Goal: Task Accomplishment & Management: Manage account settings

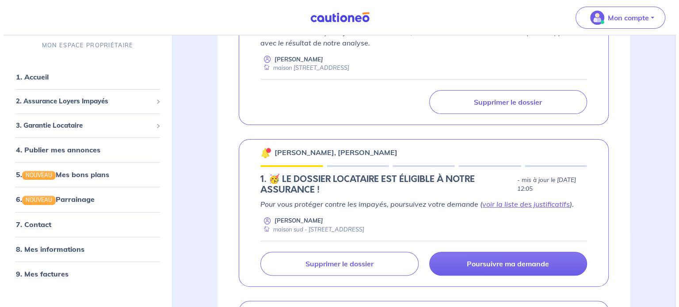
scroll to position [226, 0]
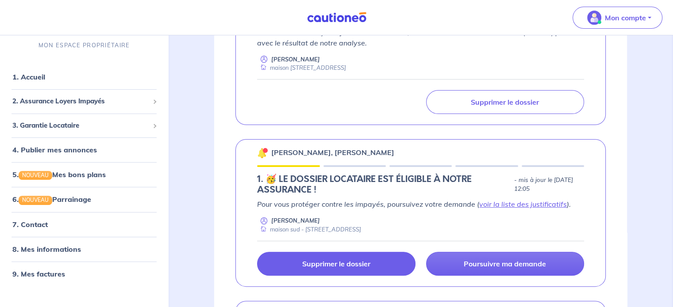
click at [389, 265] on link "Supprimer le dossier" at bounding box center [336, 264] width 158 height 24
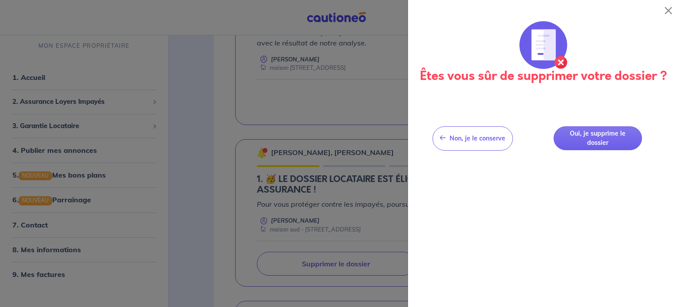
drag, startPoint x: 603, startPoint y: 131, endPoint x: 537, endPoint y: 233, distance: 121.2
click at [537, 233] on div "Êtes vous sûr de supprimer votre dossier ? Non, je le conserve Non, je le conse…" at bounding box center [543, 164] width 271 height 286
click at [671, 8] on button "Close" at bounding box center [669, 11] width 14 height 14
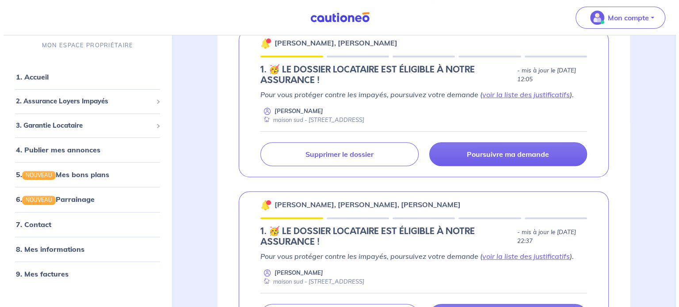
scroll to position [339, 0]
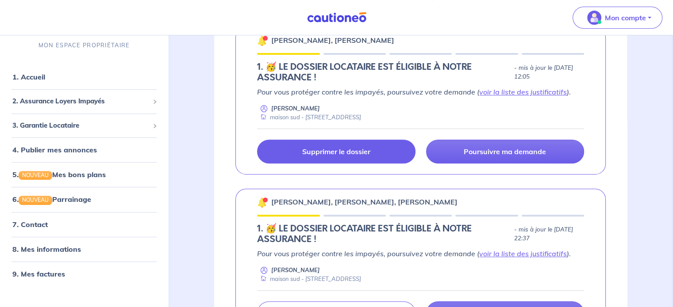
click at [369, 155] on p "Supprimer le dossier" at bounding box center [336, 151] width 68 height 9
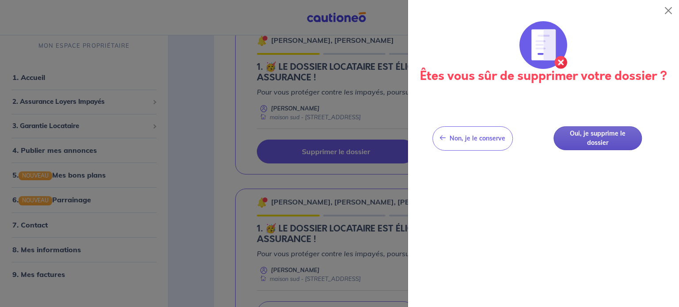
click at [606, 146] on button "Oui, je supprime le dossier" at bounding box center [598, 139] width 88 height 24
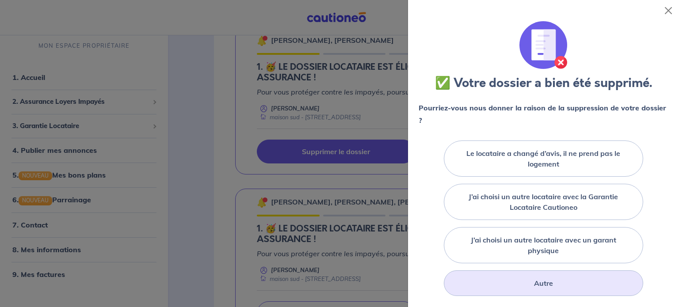
click at [570, 274] on div "Autre" at bounding box center [544, 284] width 200 height 26
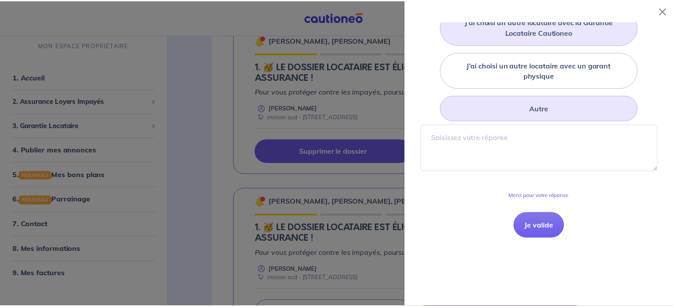
scroll to position [204, 0]
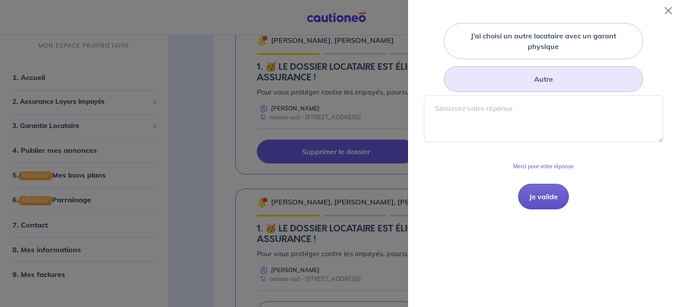
click at [543, 200] on button "Je valide" at bounding box center [543, 197] width 51 height 26
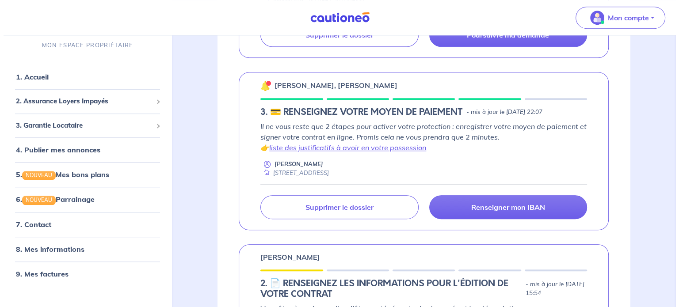
scroll to position [623, 0]
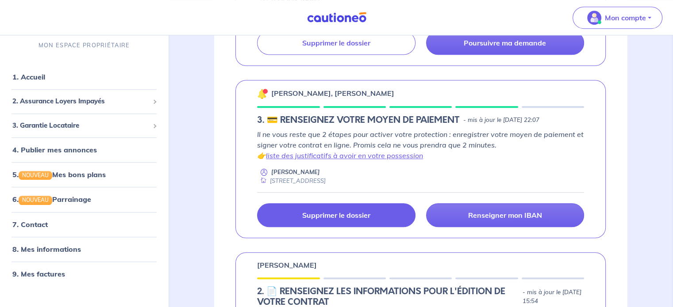
click at [388, 208] on link "Supprimer le dossier" at bounding box center [336, 215] width 158 height 24
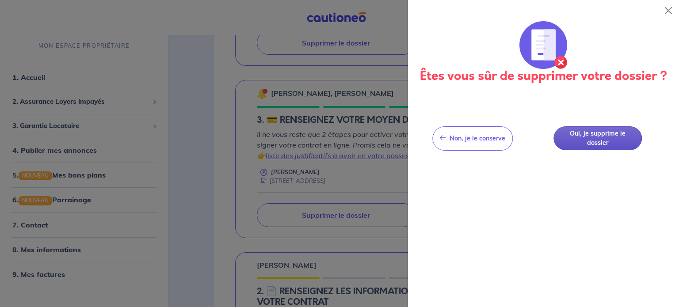
click at [623, 138] on button "Oui, je supprime le dossier" at bounding box center [598, 139] width 88 height 24
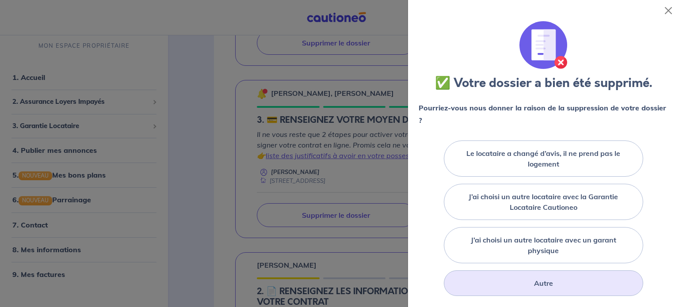
click at [557, 274] on div "Autre" at bounding box center [544, 284] width 200 height 26
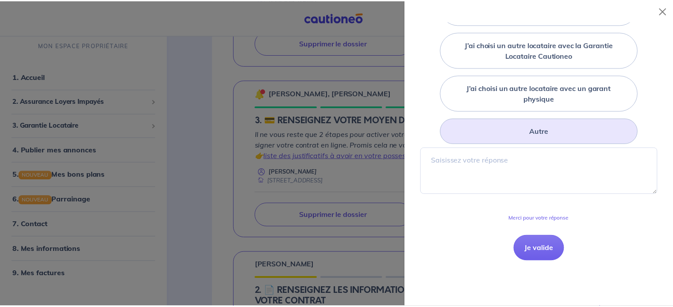
scroll to position [183, 0]
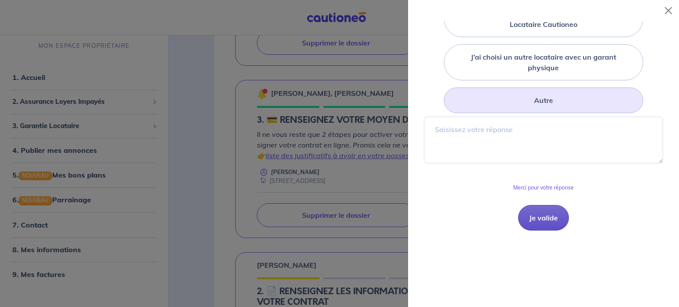
click at [545, 223] on button "Je valide" at bounding box center [543, 218] width 51 height 26
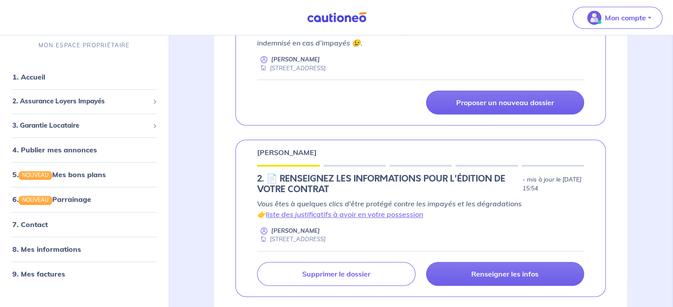
scroll to position [760, 0]
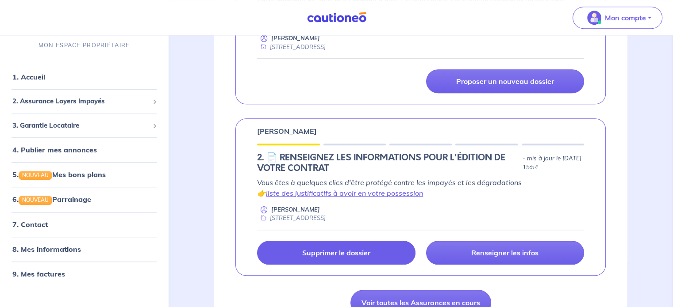
click at [395, 256] on link "Supprimer le dossier" at bounding box center [336, 253] width 158 height 24
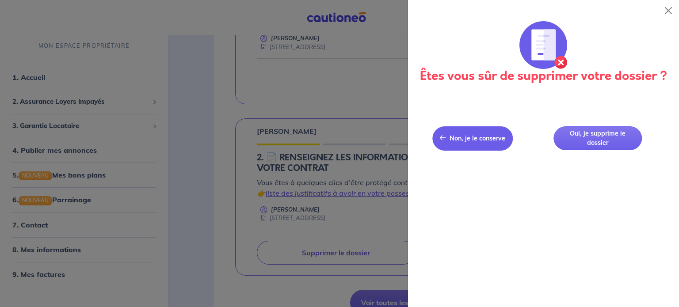
click at [501, 146] on button "Non, je le conserve Non, je le conserve" at bounding box center [473, 139] width 81 height 24
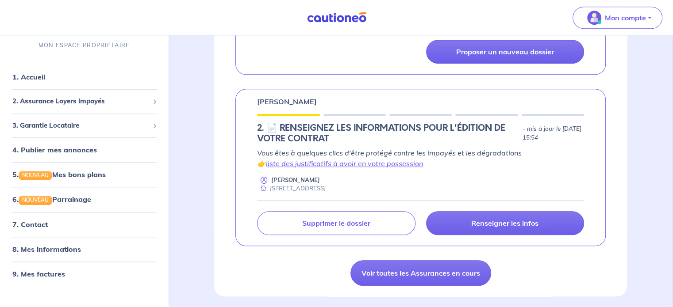
scroll to position [789, 0]
drag, startPoint x: 255, startPoint y: 98, endPoint x: 299, endPoint y: 100, distance: 44.3
click at [299, 100] on div "[PERSON_NAME] 2. 📄 RENSEIGNEZ LES INFORMATIONS POUR L'ÉDITION DE VOTRE CONTRAT …" at bounding box center [420, 167] width 370 height 157
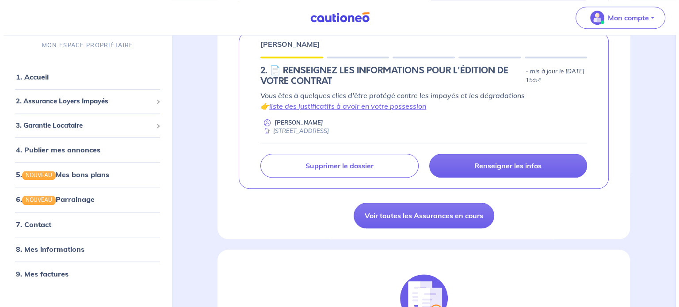
scroll to position [855, 0]
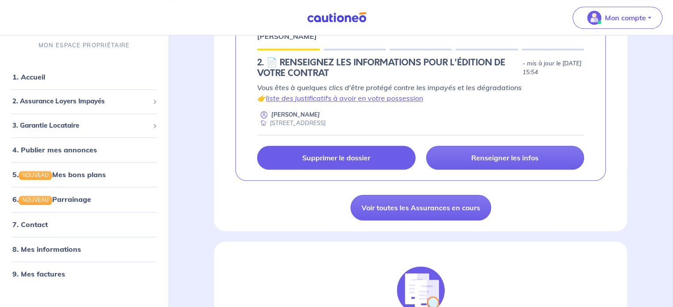
click at [311, 159] on p "Supprimer le dossier" at bounding box center [336, 158] width 68 height 9
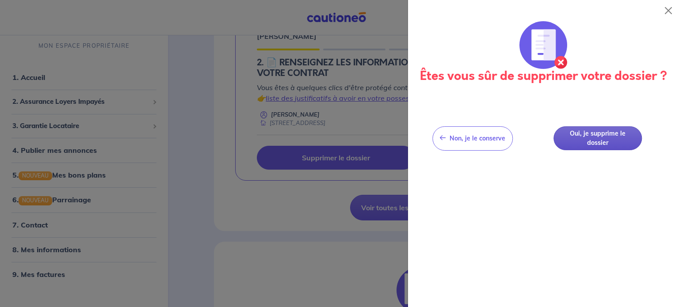
click at [588, 129] on button "Oui, je supprime le dossier" at bounding box center [598, 139] width 88 height 24
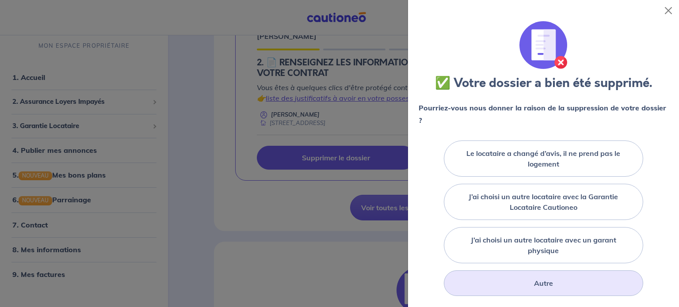
click at [534, 294] on div "Autre" at bounding box center [544, 284] width 200 height 26
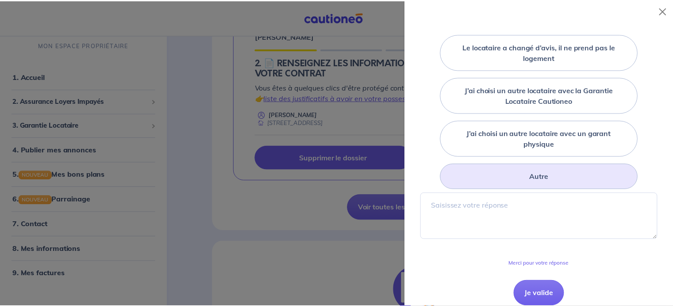
scroll to position [131, 0]
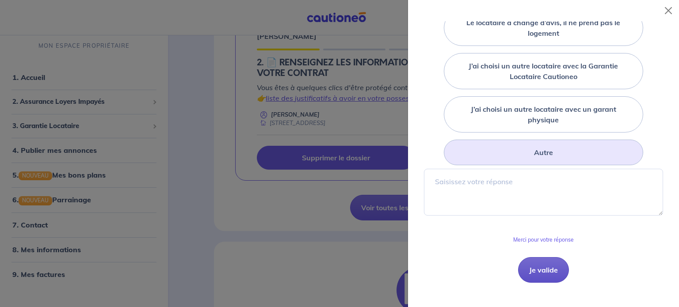
click at [543, 277] on button "Je valide" at bounding box center [543, 270] width 51 height 26
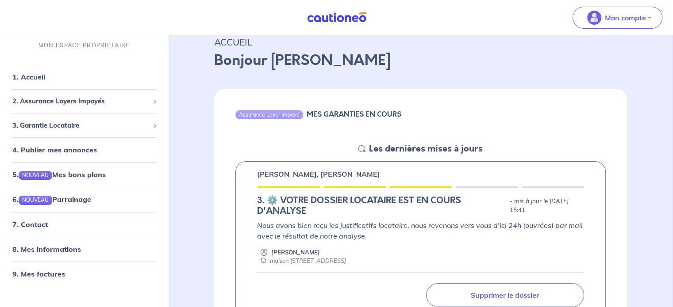
scroll to position [5, 0]
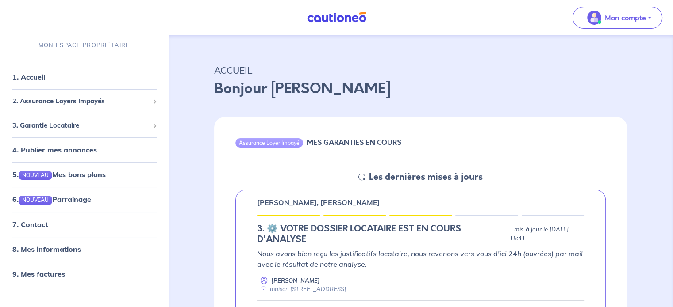
click at [570, 58] on div "ACCUEIL Bonjour [PERSON_NAME]" at bounding box center [420, 79] width 455 height 55
